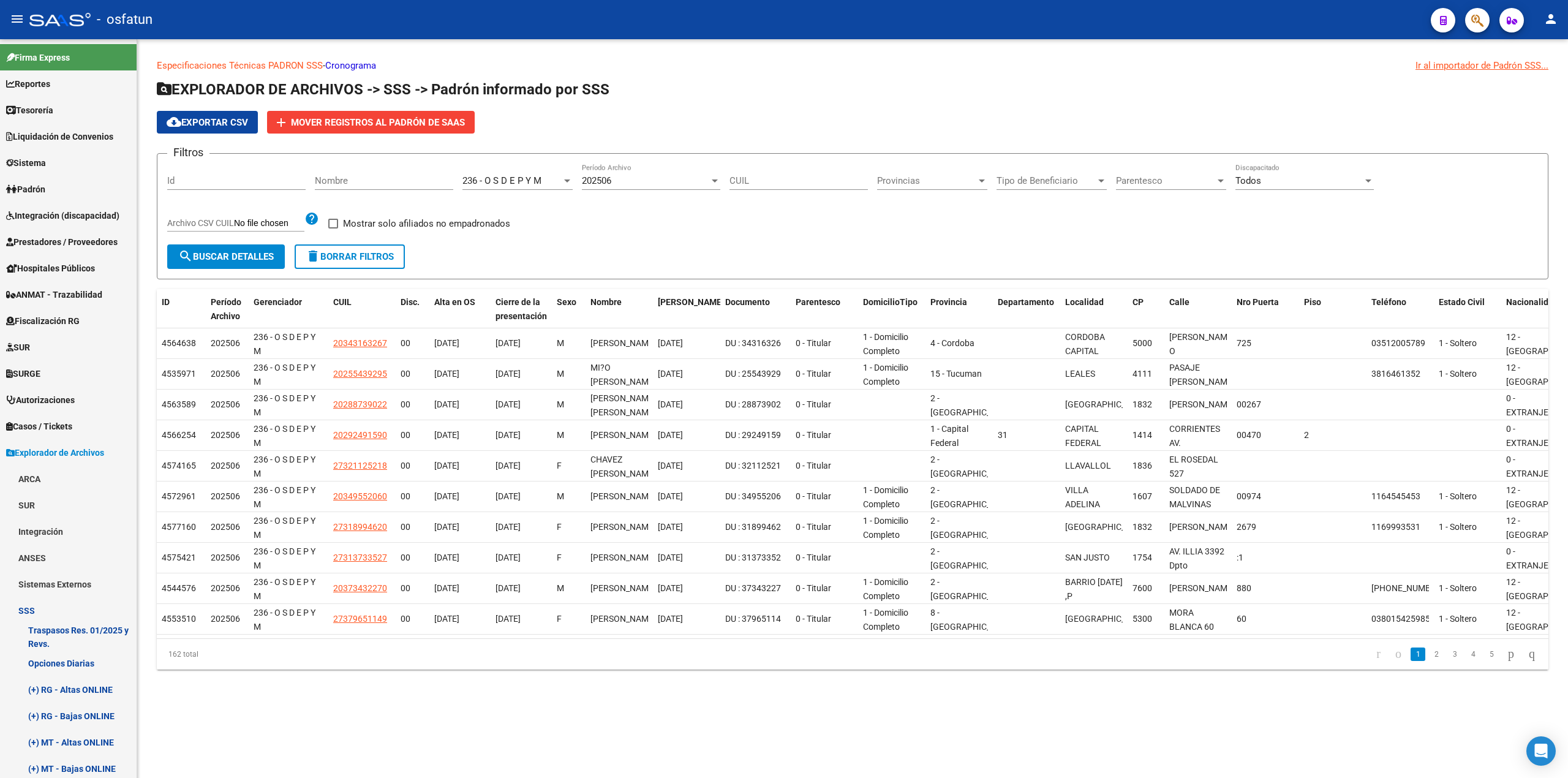
scroll to position [1, 0]
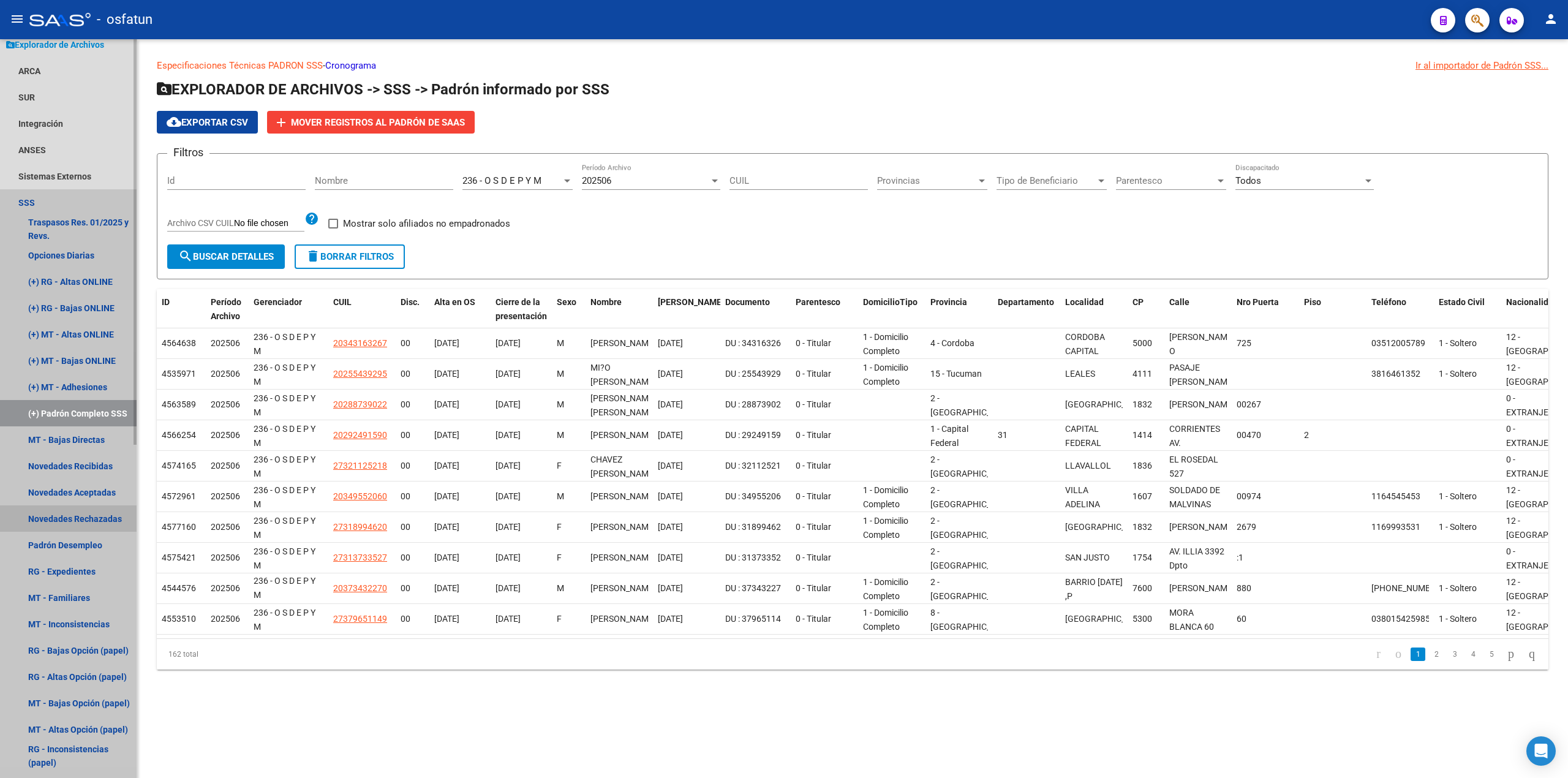
click at [79, 513] on link "Novedades Rechazadas" at bounding box center [68, 517] width 137 height 26
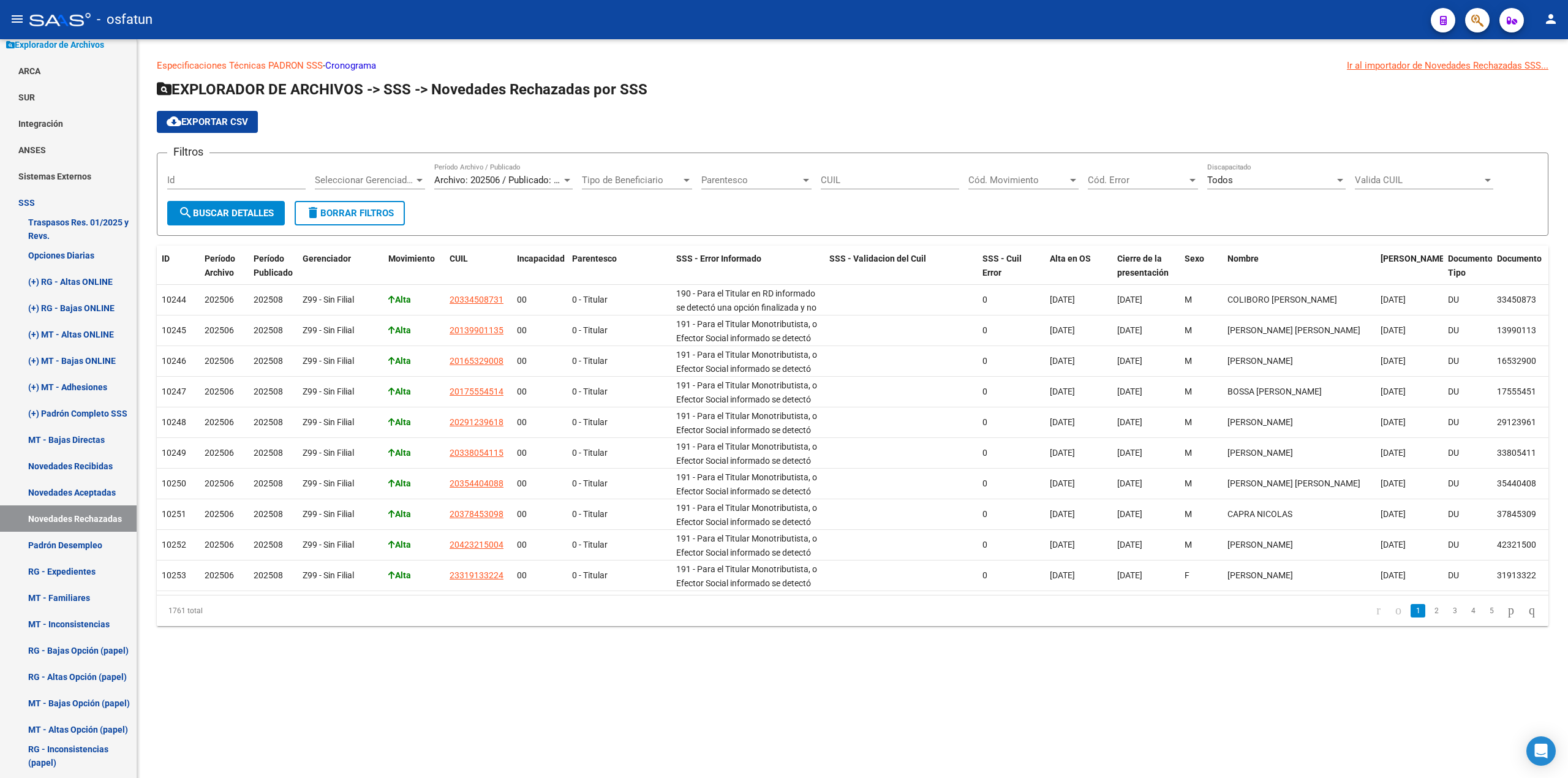
click at [562, 177] on div "Archivo: 202506 / Publicado: 202508" at bounding box center [503, 180] width 139 height 11
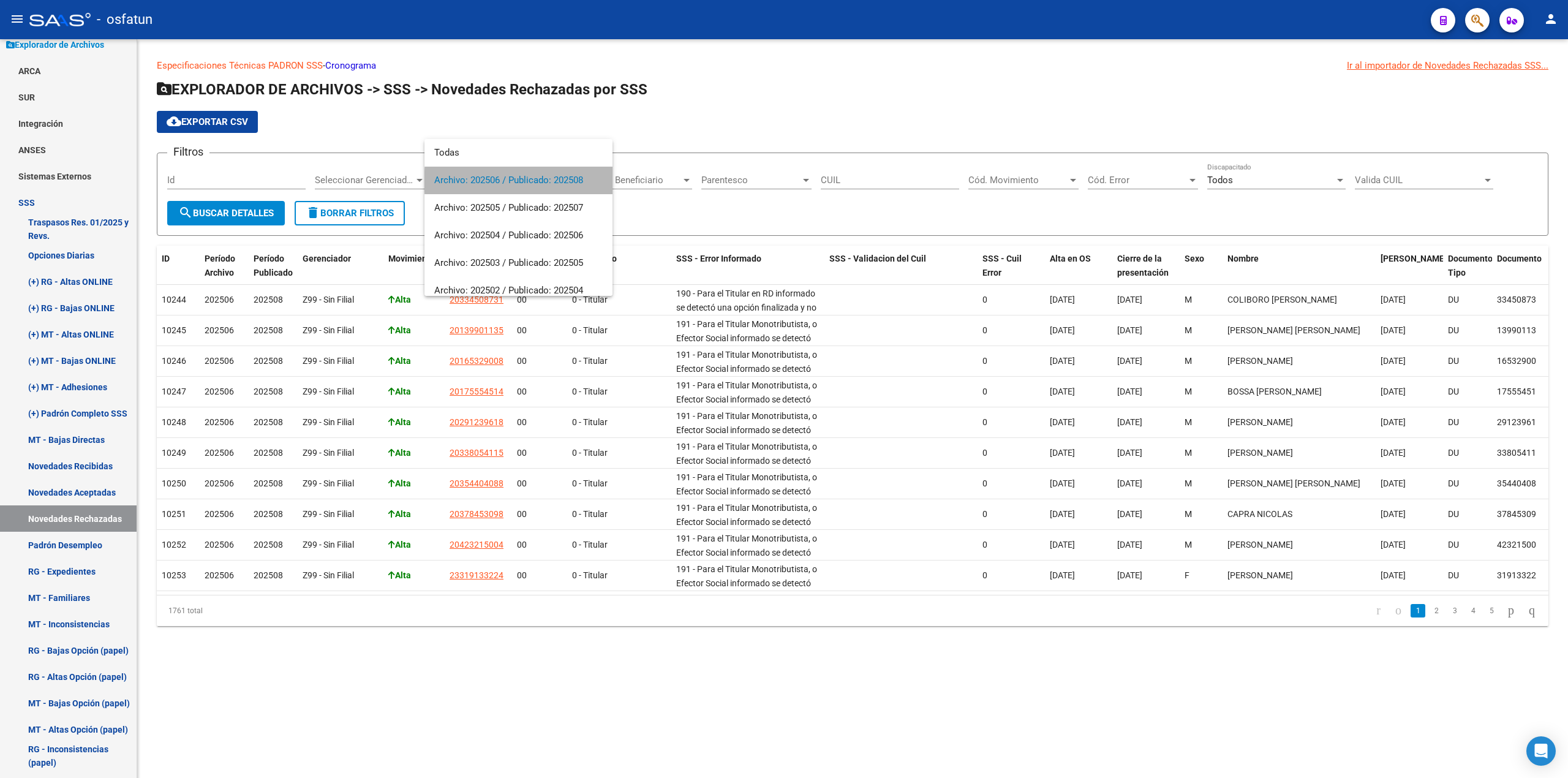
click at [525, 181] on span "Archivo: 202506 / Publicado: 202508" at bounding box center [518, 180] width 168 height 28
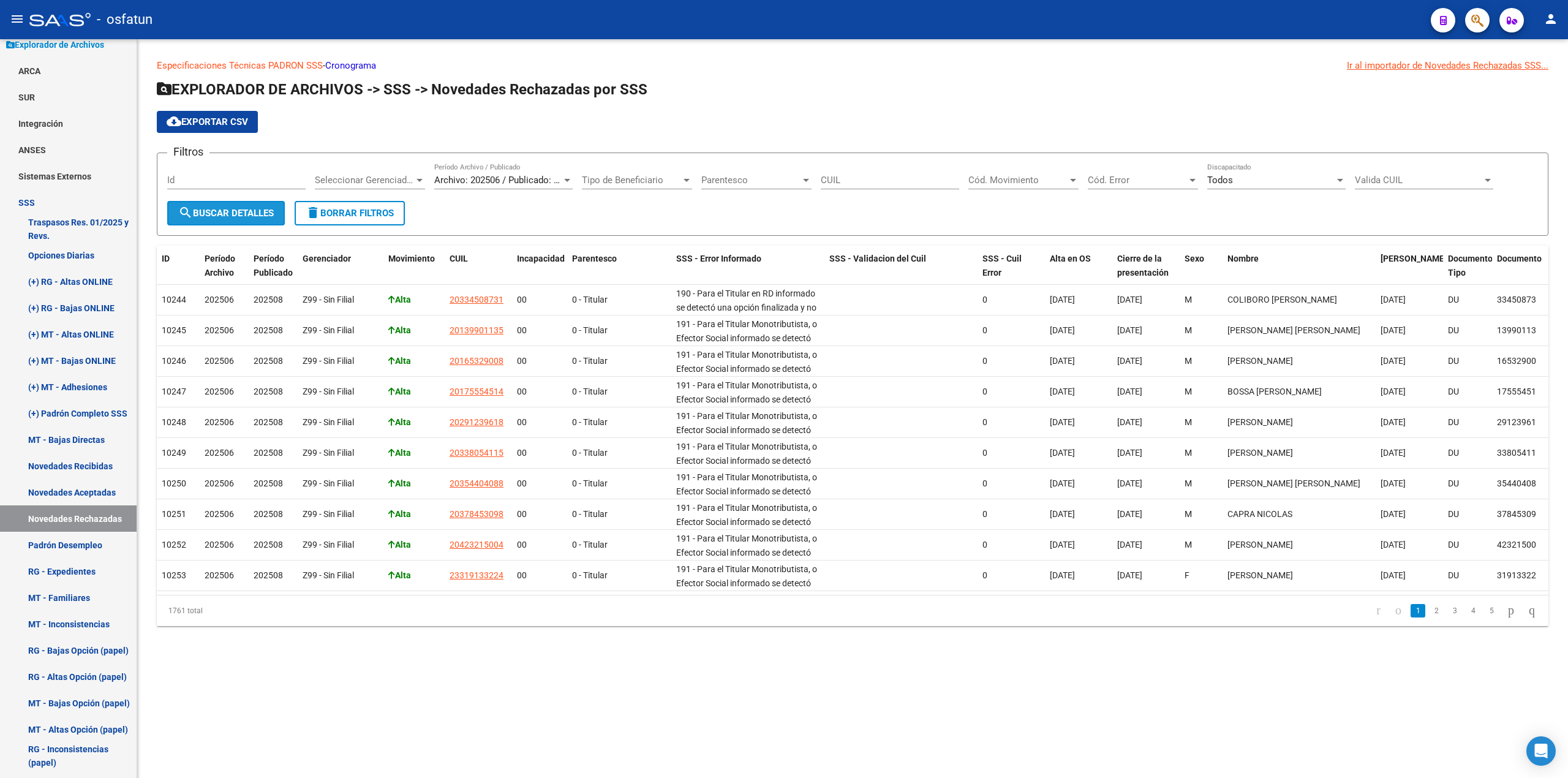
click at [218, 219] on button "search Buscar Detalles" at bounding box center [226, 212] width 117 height 24
click at [423, 177] on div at bounding box center [419, 180] width 11 height 10
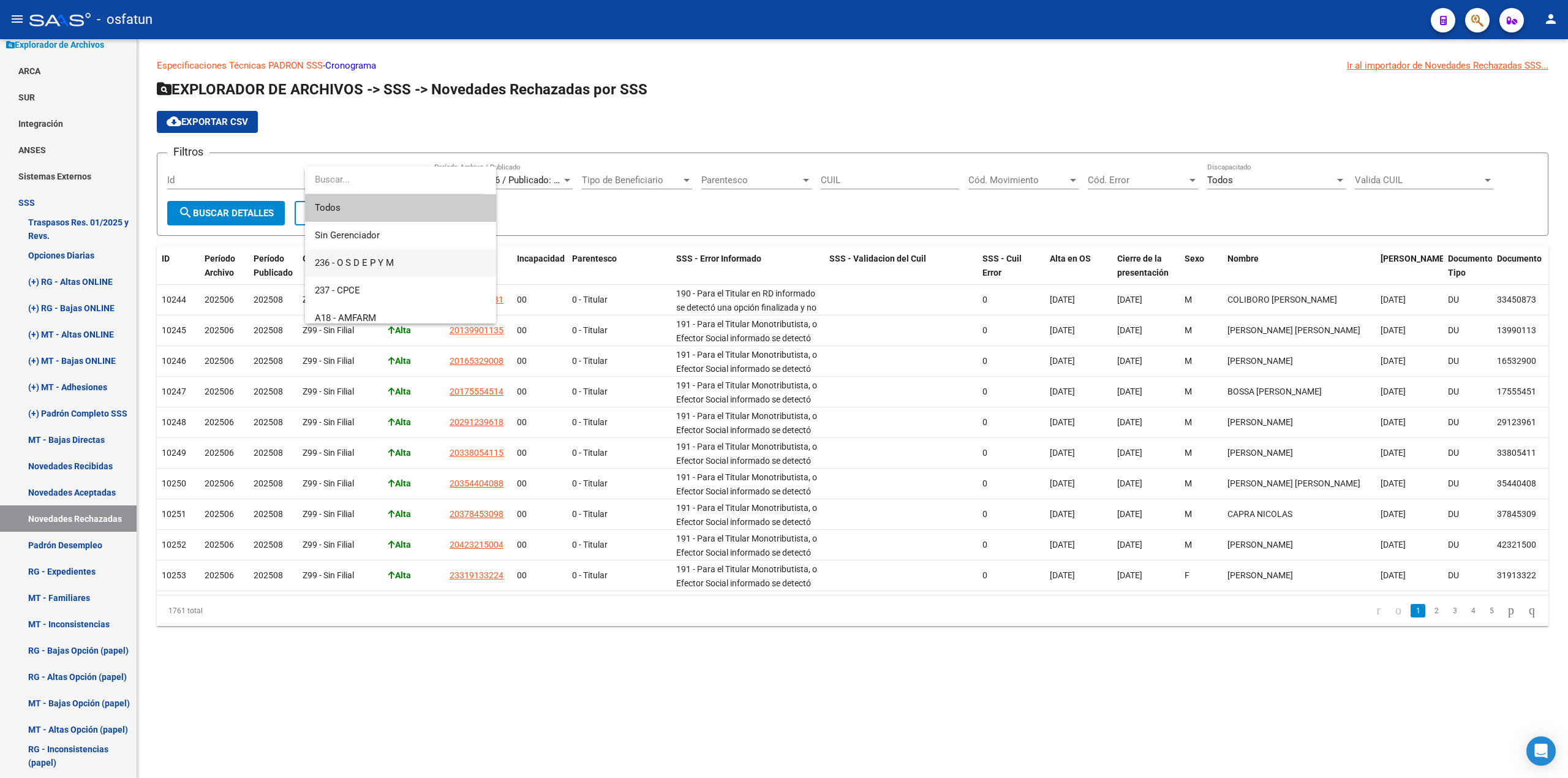
click at [344, 260] on span "236 - O S D E P Y M" at bounding box center [355, 262] width 79 height 11
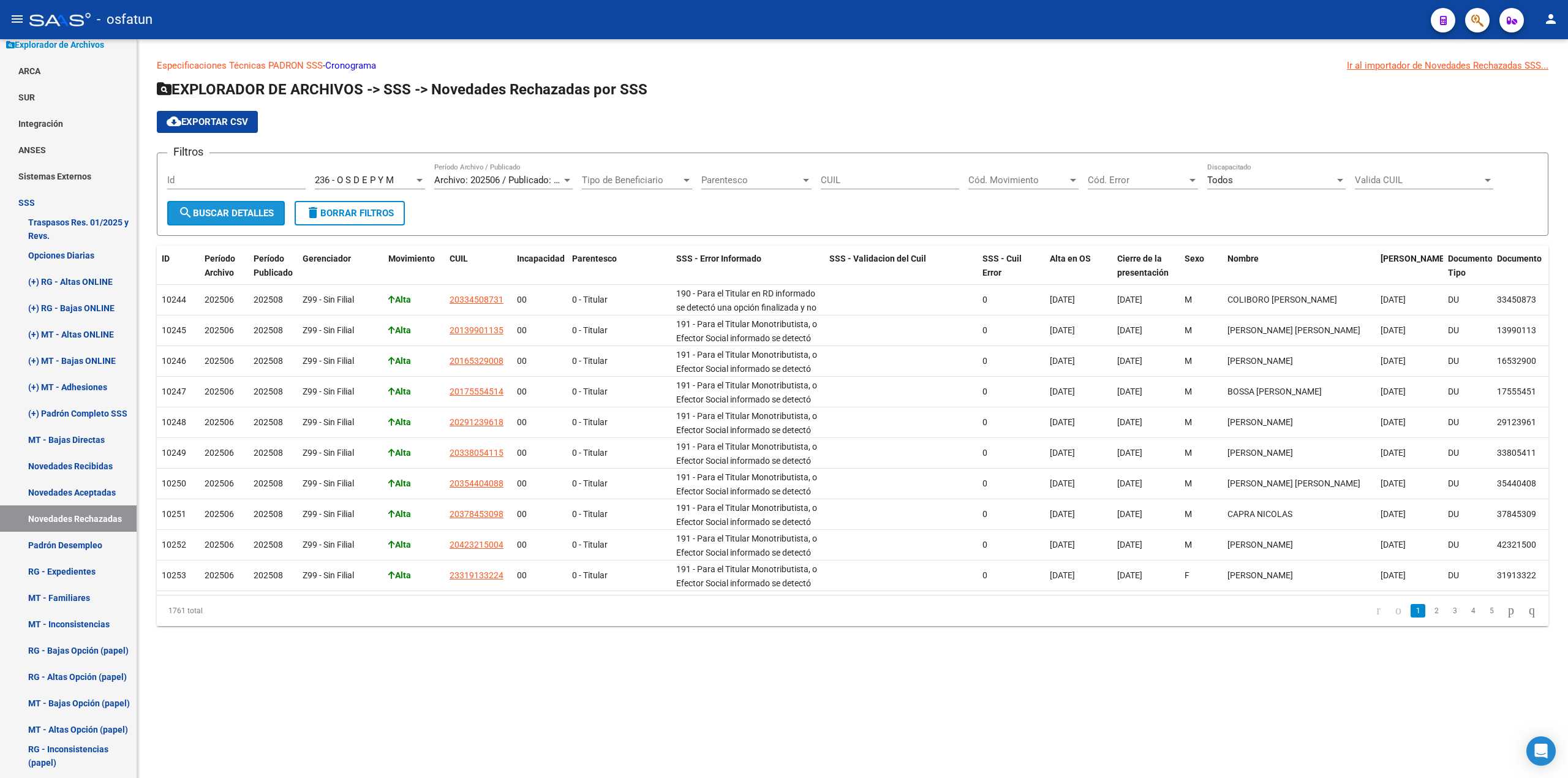
click at [217, 210] on span "search Buscar Detalles" at bounding box center [226, 213] width 96 height 11
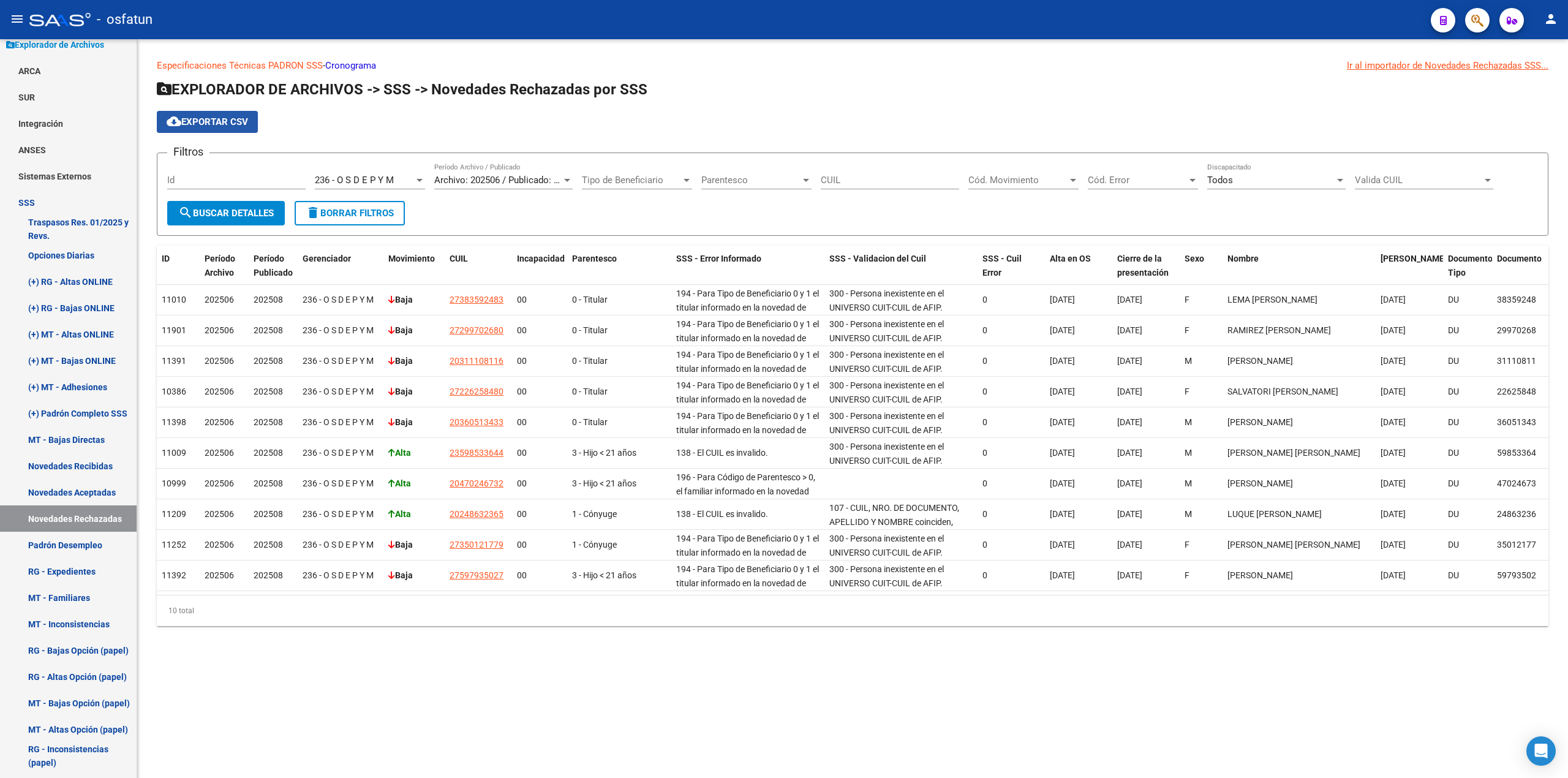
click at [226, 126] on span "cloud_download Exportar CSV" at bounding box center [207, 122] width 81 height 11
drag, startPoint x: 1463, startPoint y: 11, endPoint x: 1473, endPoint y: 13, distance: 10.2
click at [1467, 13] on div at bounding box center [1472, 20] width 34 height 25
click at [1477, 16] on icon "button" at bounding box center [1478, 21] width 13 height 14
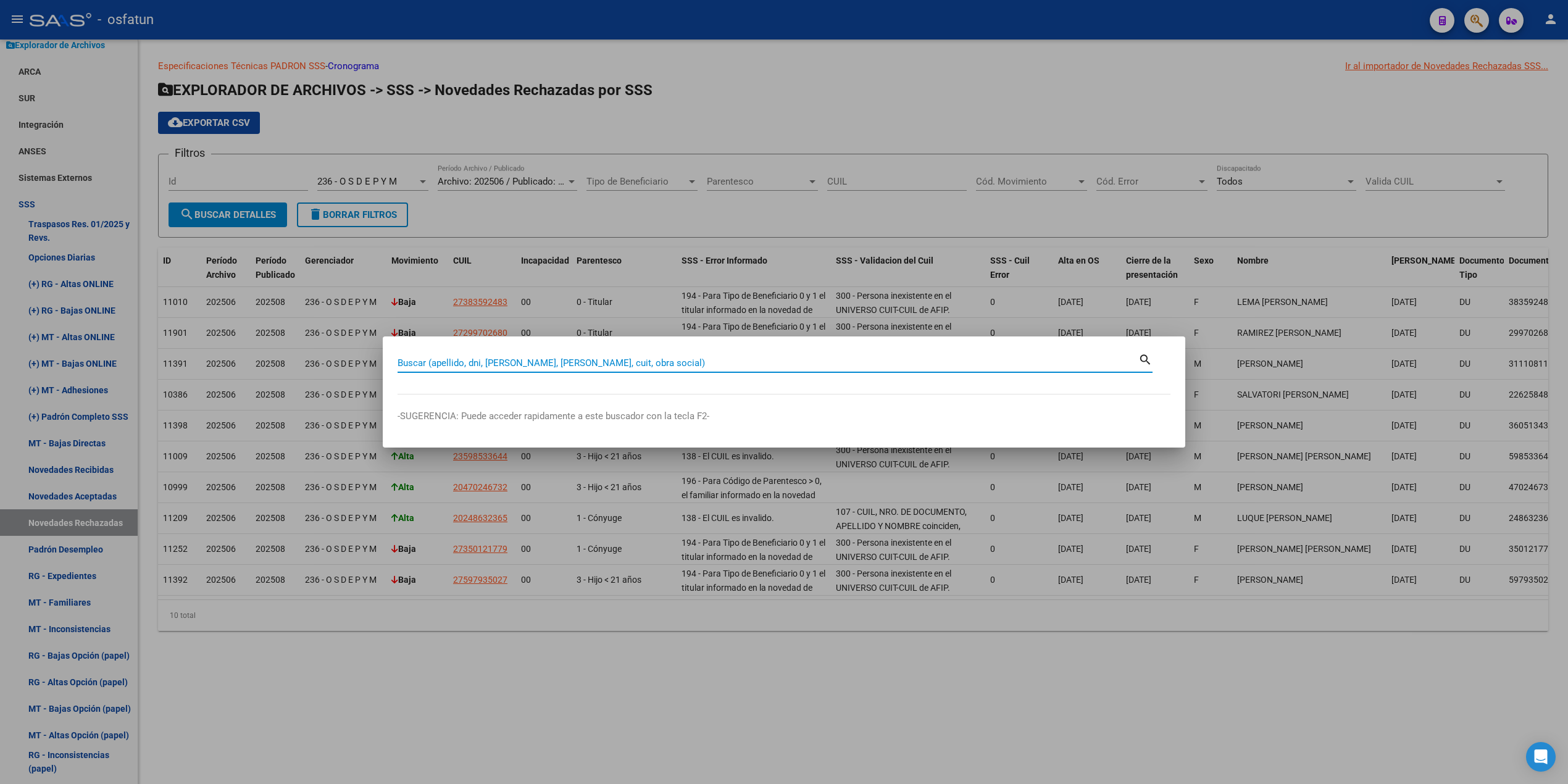
paste input "23598533644"
type input "23598533644"
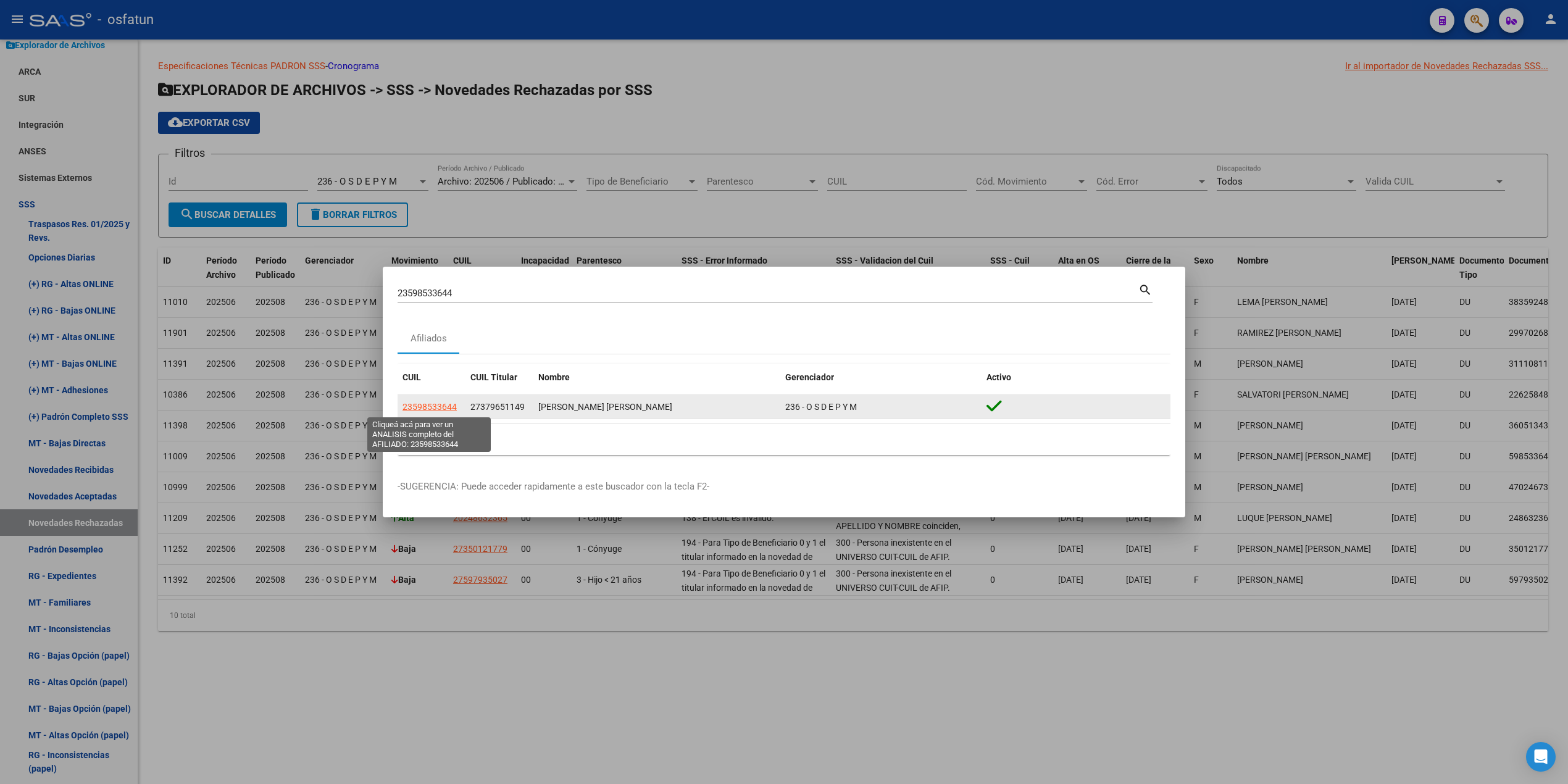
click at [450, 409] on span "23598533644" at bounding box center [430, 406] width 54 height 10
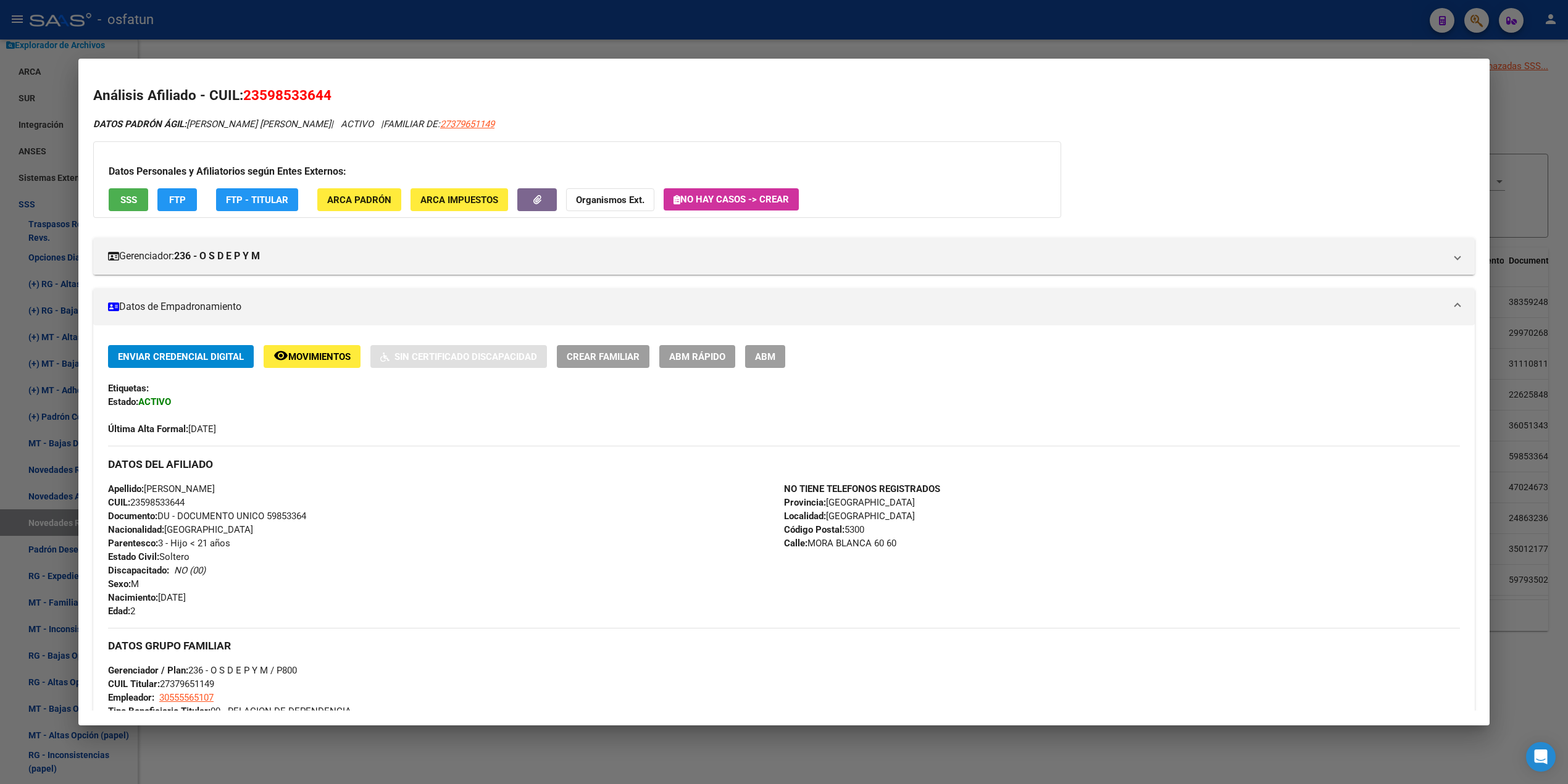
click at [124, 201] on span "SSS" at bounding box center [128, 199] width 16 height 11
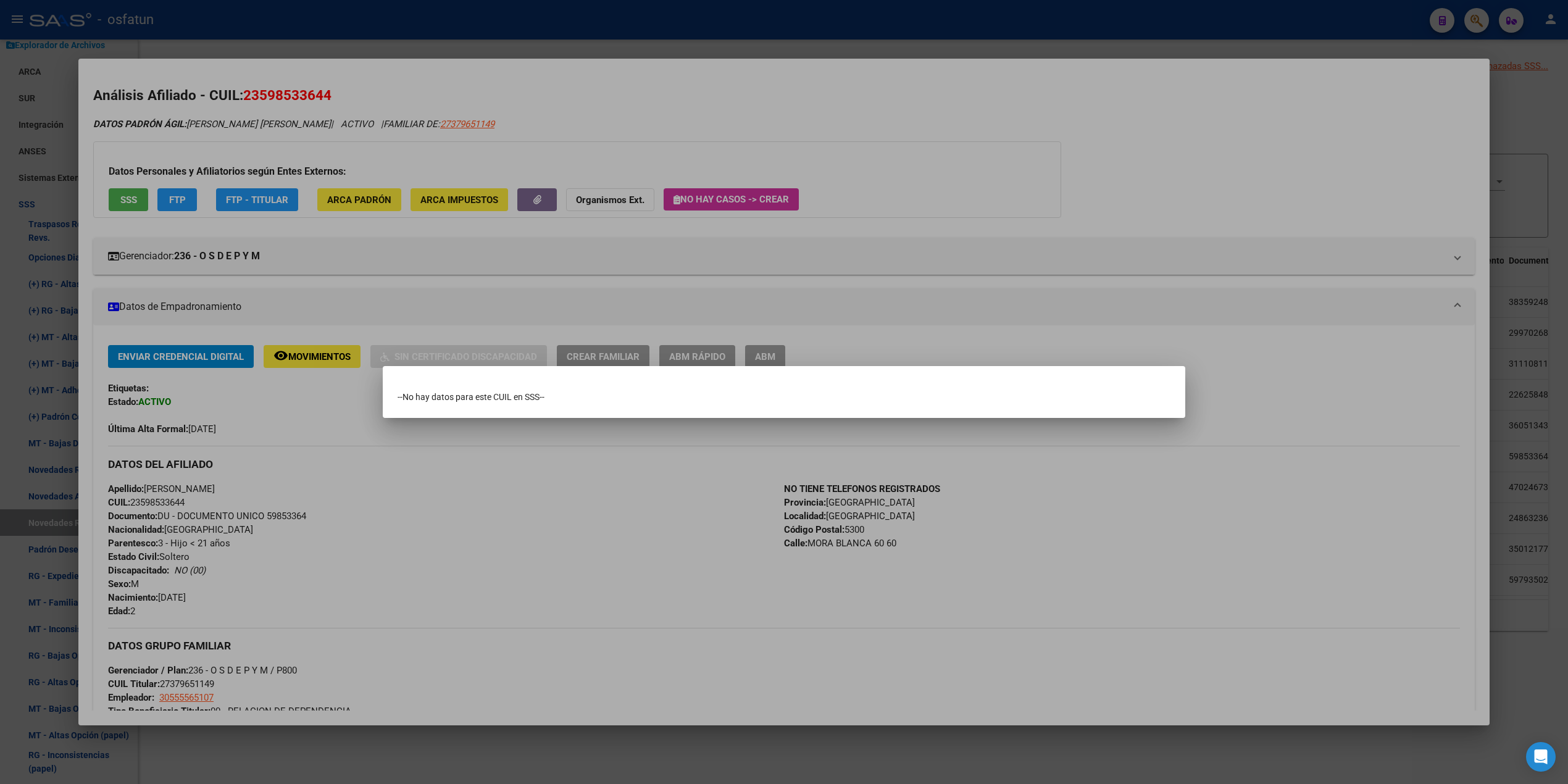
click at [604, 108] on div at bounding box center [784, 392] width 1568 height 784
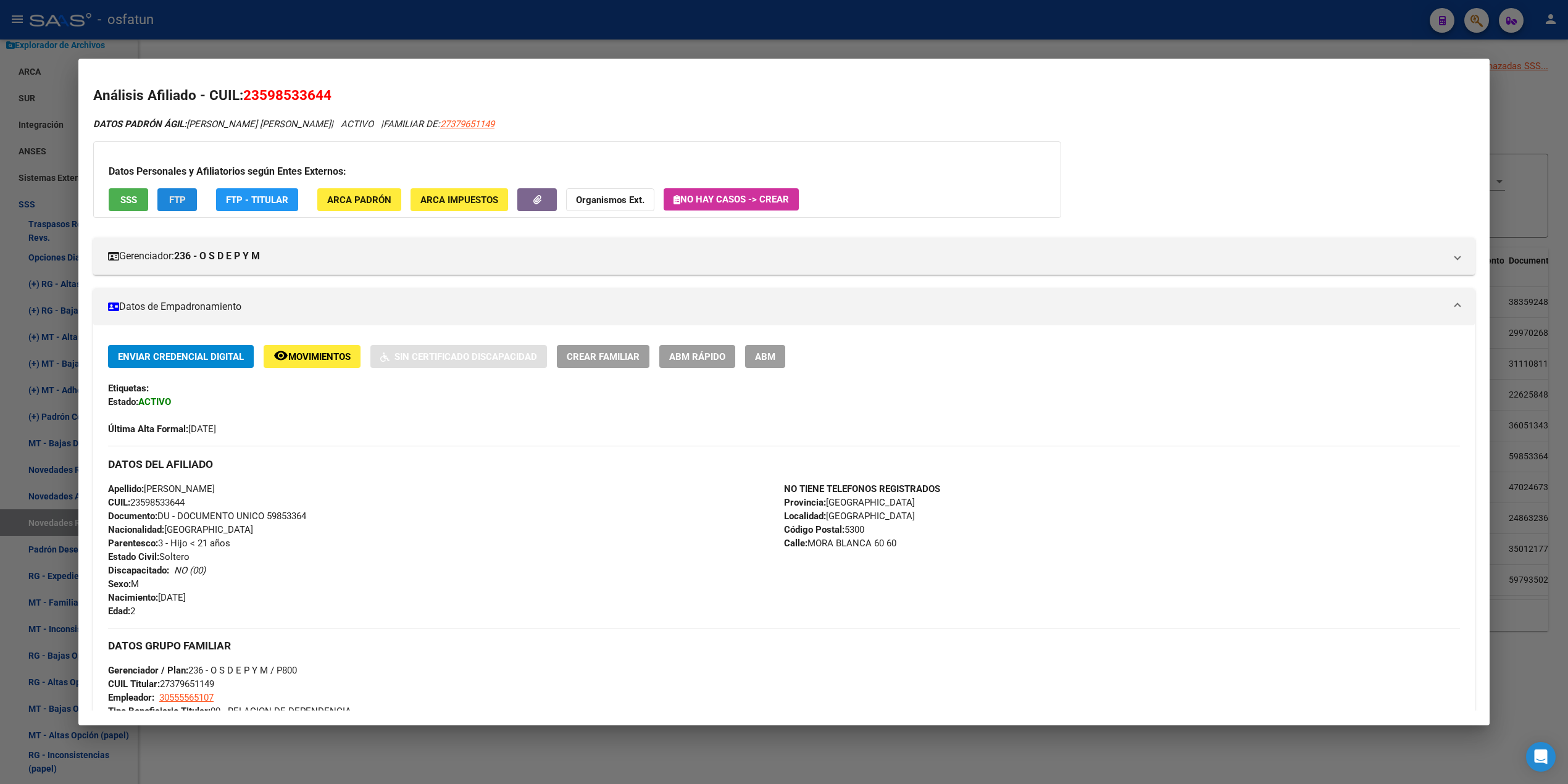
click at [171, 201] on span "FTP" at bounding box center [177, 199] width 16 height 11
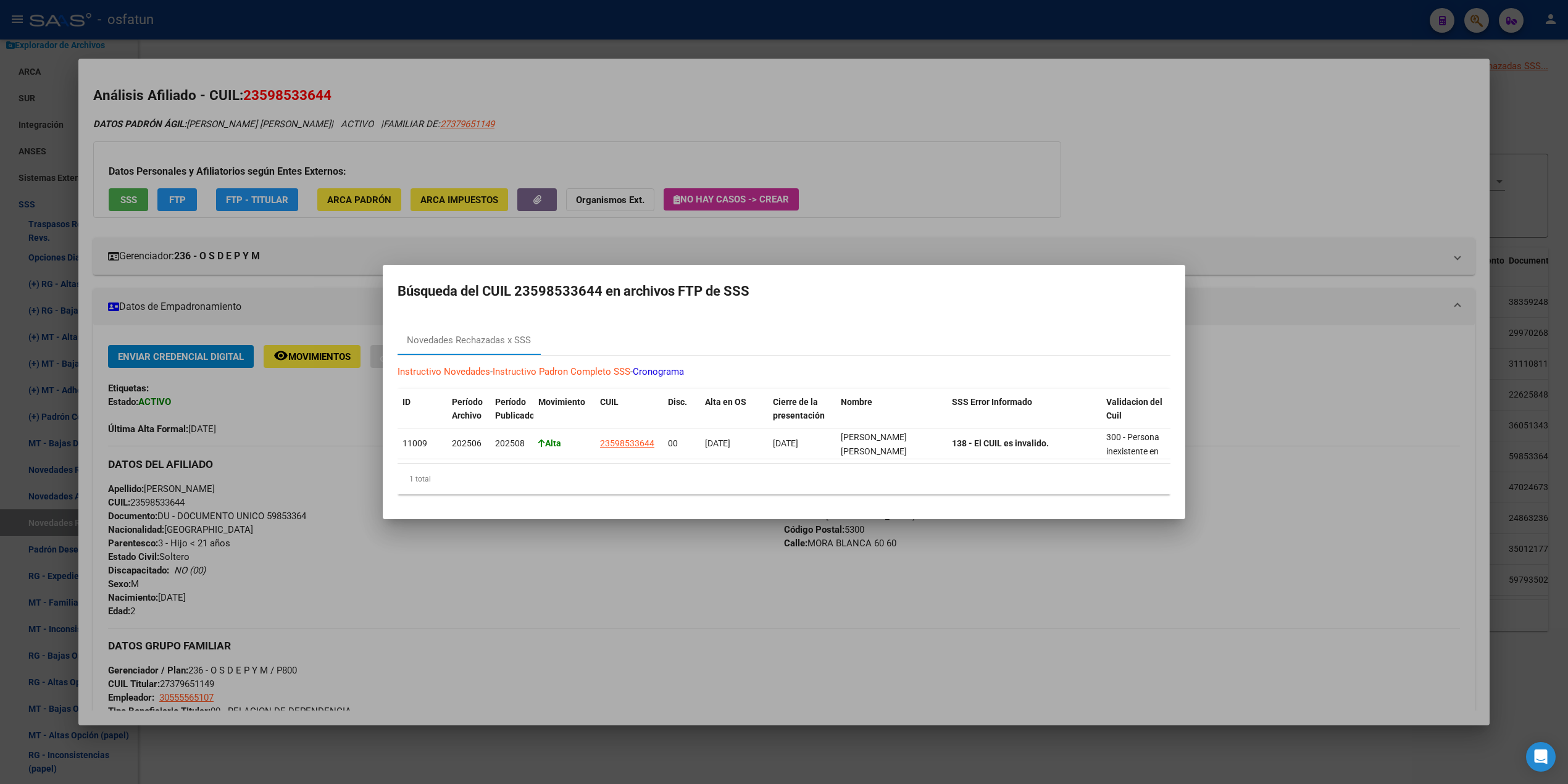
click at [939, 189] on div at bounding box center [784, 392] width 1568 height 784
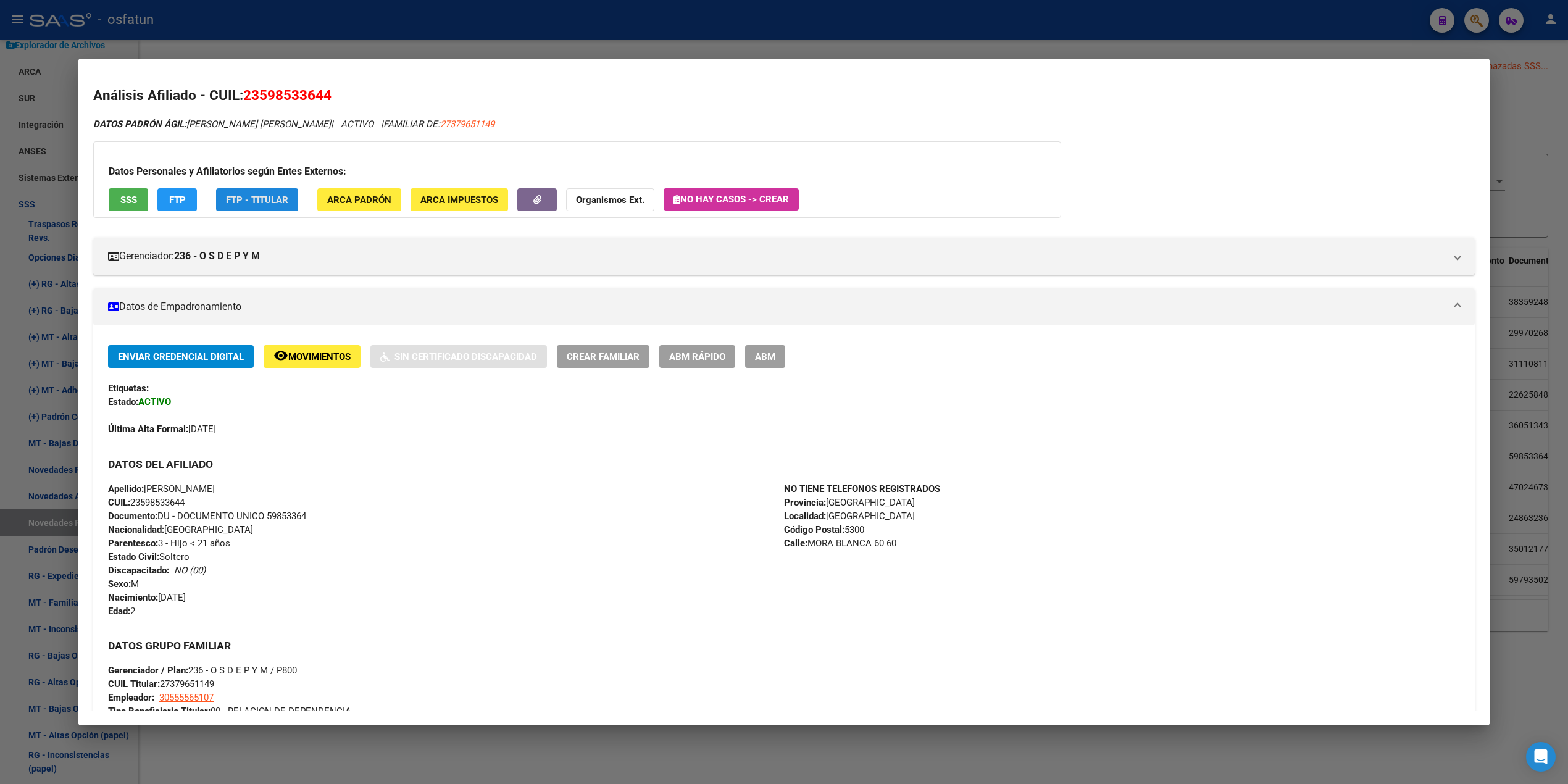
click at [260, 202] on span "FTP - Titular" at bounding box center [256, 199] width 62 height 11
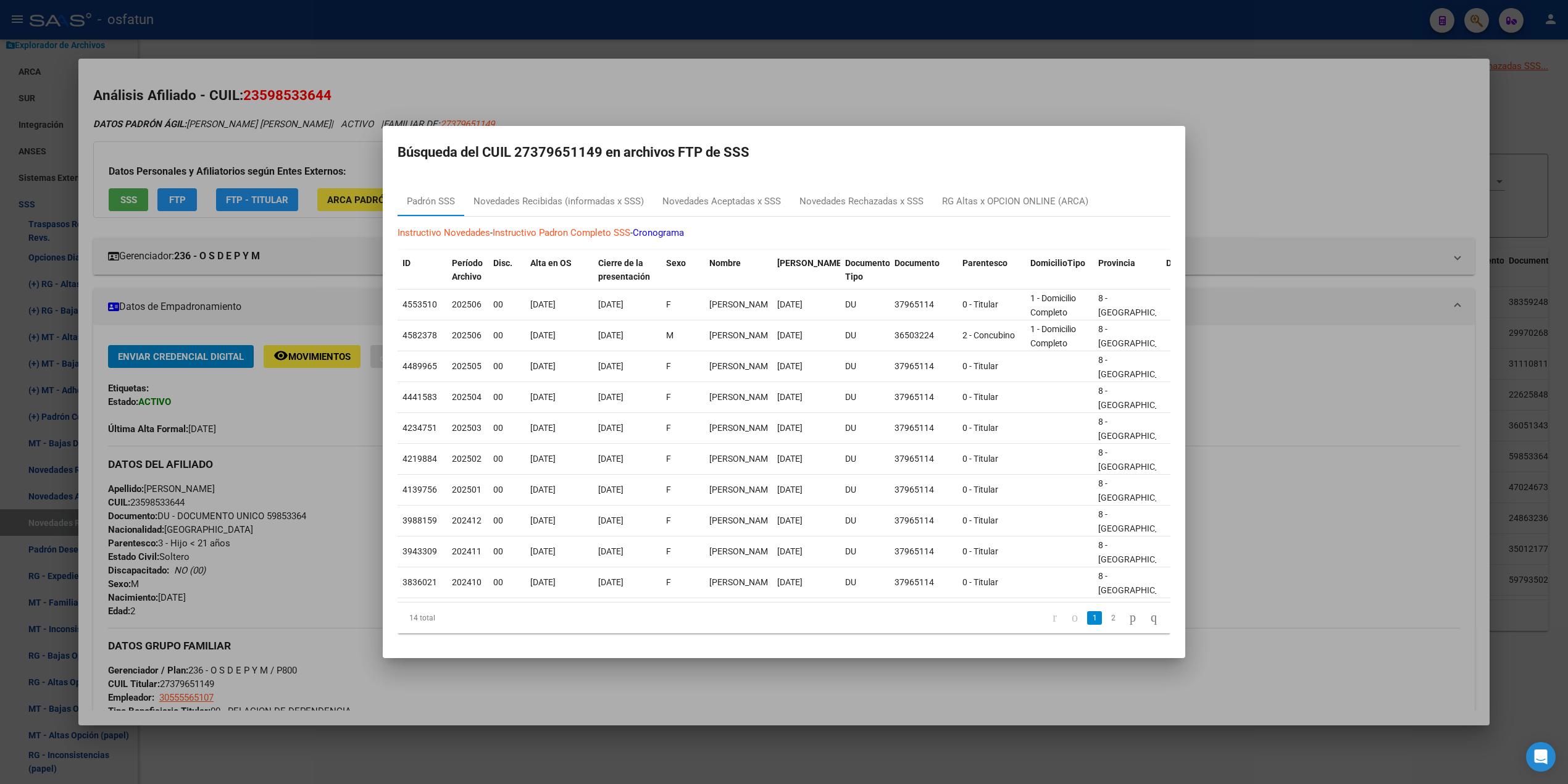
click at [564, 70] on div at bounding box center [784, 392] width 1568 height 784
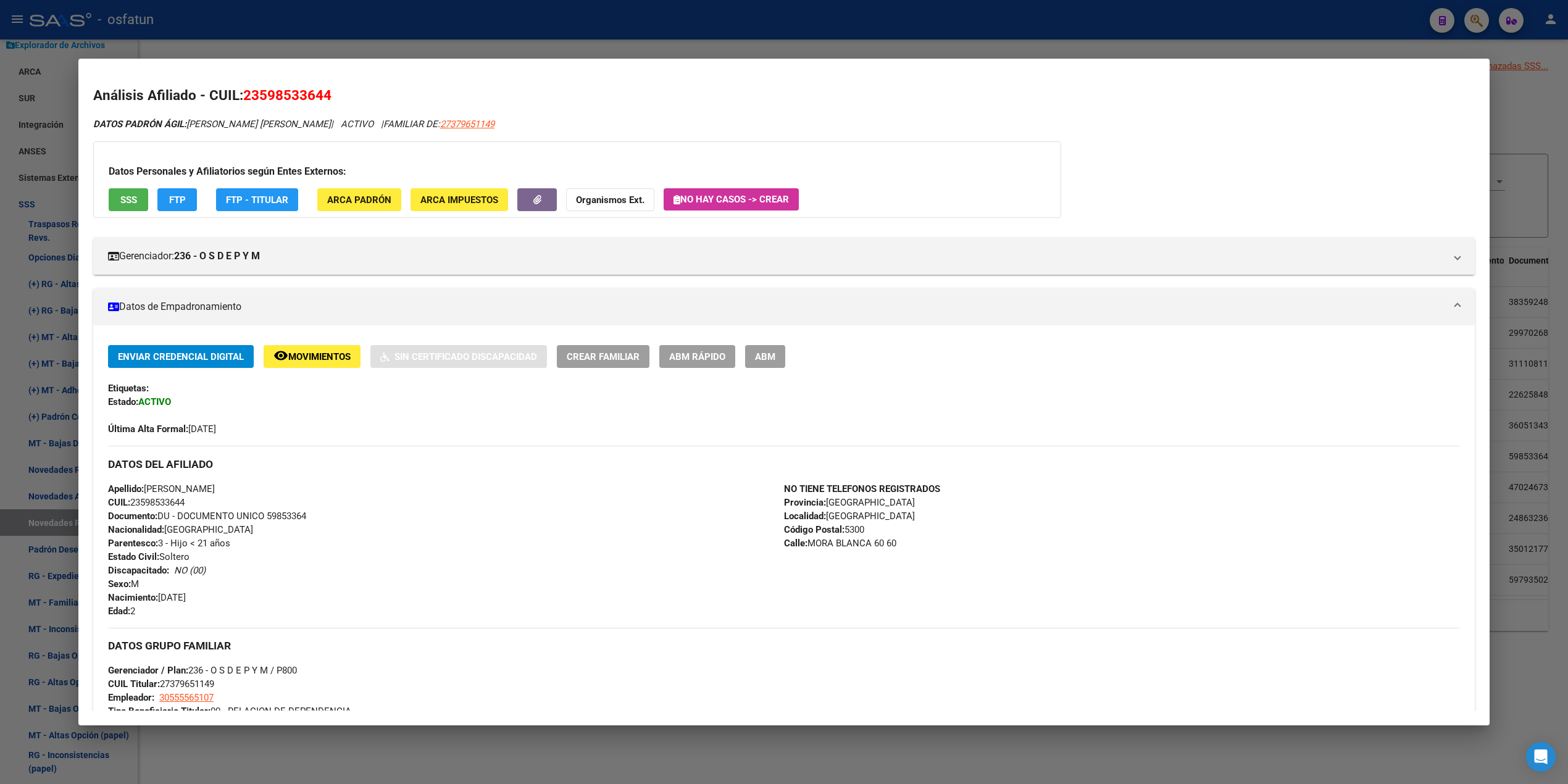
scroll to position [544, 0]
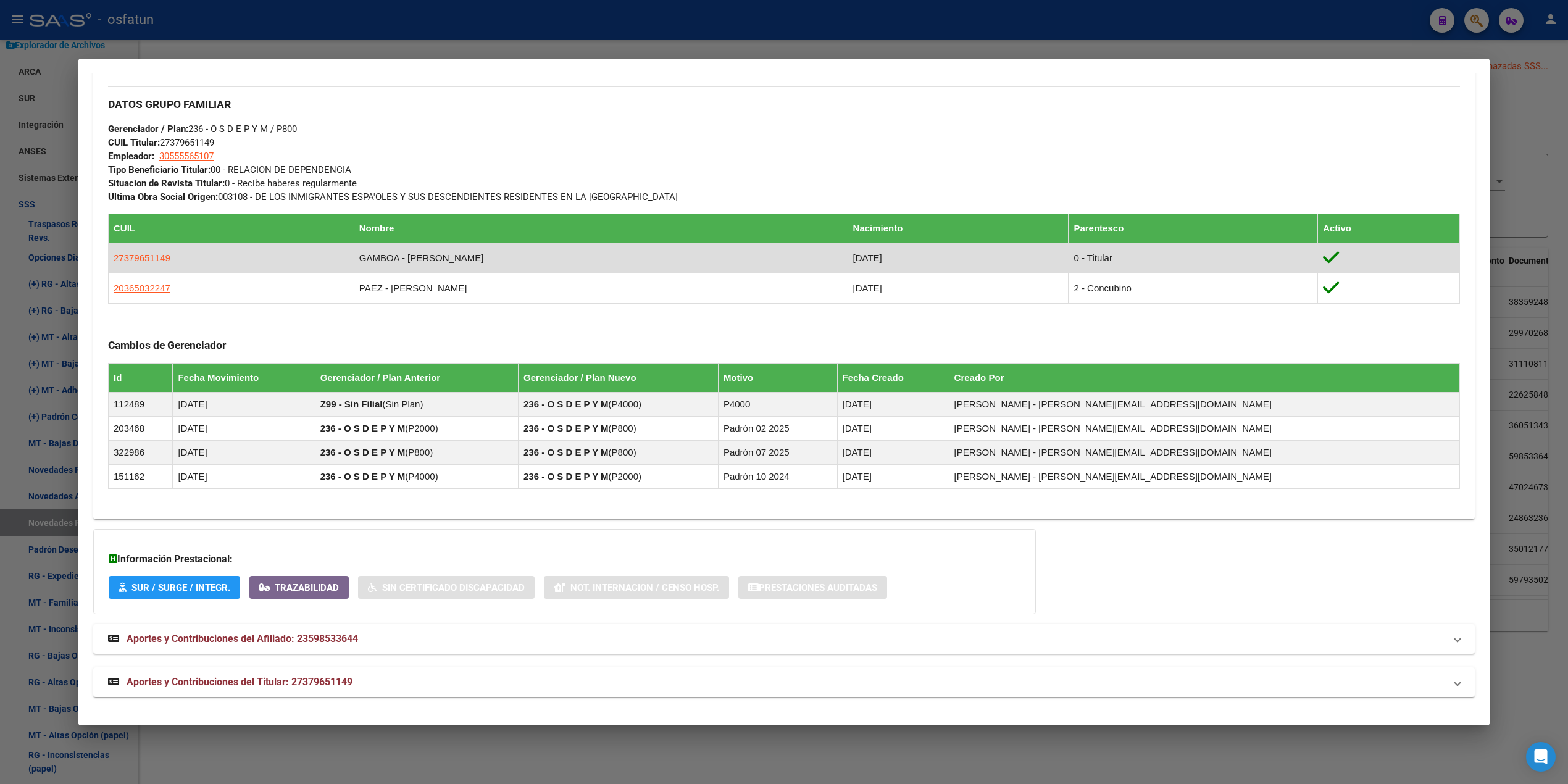
drag, startPoint x: 100, startPoint y: 253, endPoint x: 172, endPoint y: 262, distance: 72.6
click at [172, 262] on div "Enviar Credencial Digital remove_red_eye Movimientos Sin Certificado Discapacid…" at bounding box center [784, 155] width 1382 height 705
click at [179, 253] on td "27379651149" at bounding box center [231, 258] width 246 height 31
drag, startPoint x: 173, startPoint y: 255, endPoint x: 103, endPoint y: 258, distance: 70.1
click at [108, 258] on td "27379651149" at bounding box center [231, 258] width 246 height 31
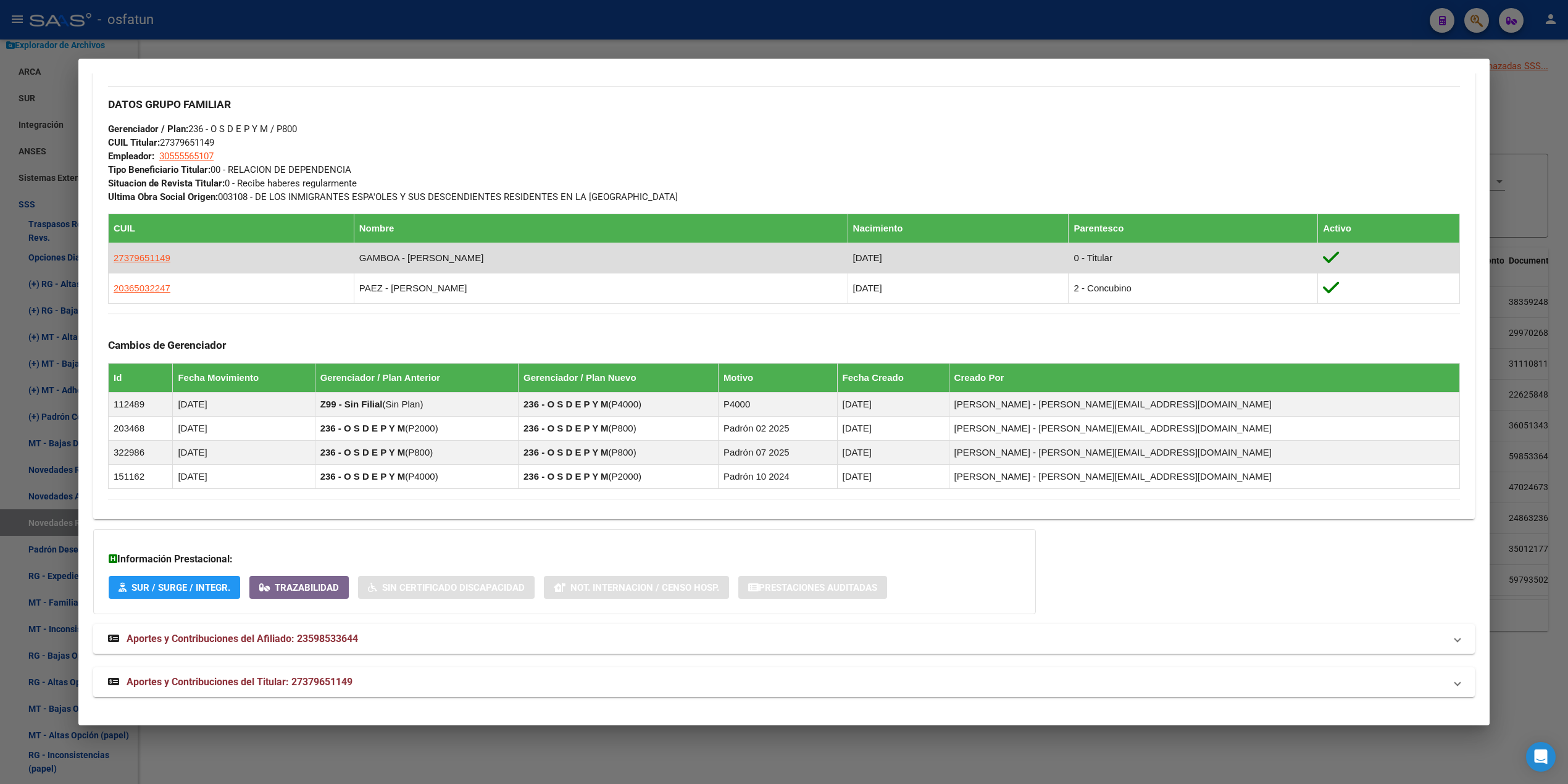
copy span "27379651149"
